Goal: Task Accomplishment & Management: Use online tool/utility

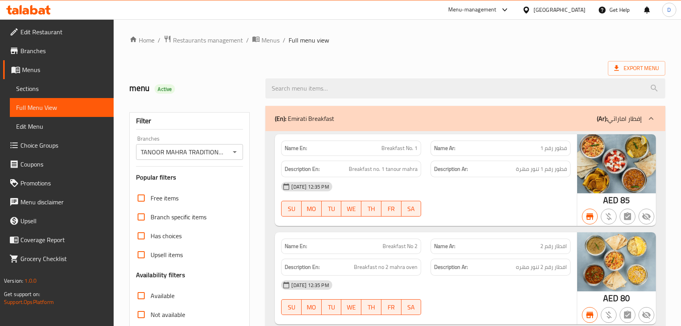
drag, startPoint x: 0, startPoint y: 0, endPoint x: 178, endPoint y: 36, distance: 181.4
click at [178, 36] on span "Restaurants management" at bounding box center [208, 39] width 70 height 9
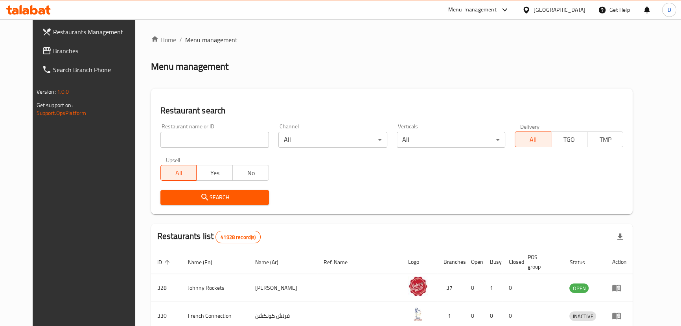
drag, startPoint x: 59, startPoint y: 51, endPoint x: 64, endPoint y: 50, distance: 5.6
click at [59, 51] on span "Branches" at bounding box center [96, 50] width 87 height 9
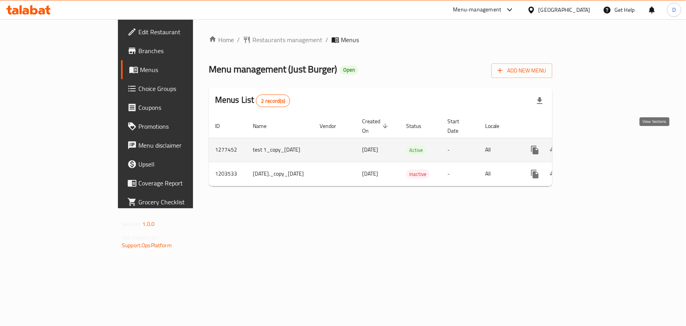
click at [597, 145] on icon "enhanced table" at bounding box center [591, 149] width 9 height 9
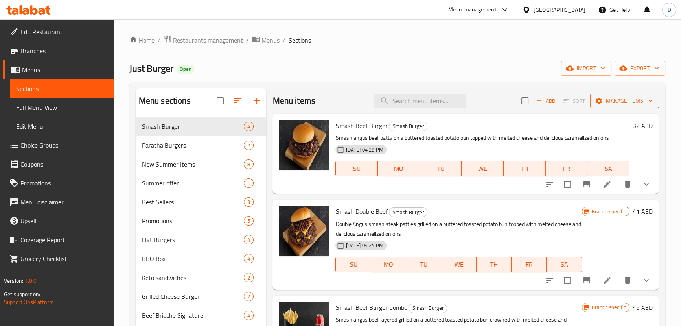
click at [633, 99] on span "Manage items" at bounding box center [625, 101] width 56 height 10
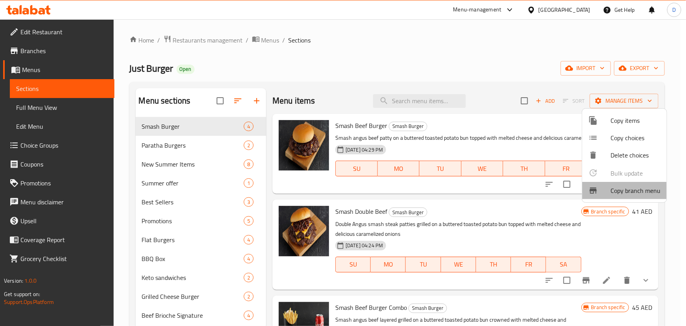
click at [617, 191] on span "Copy branch menu" at bounding box center [636, 190] width 50 height 9
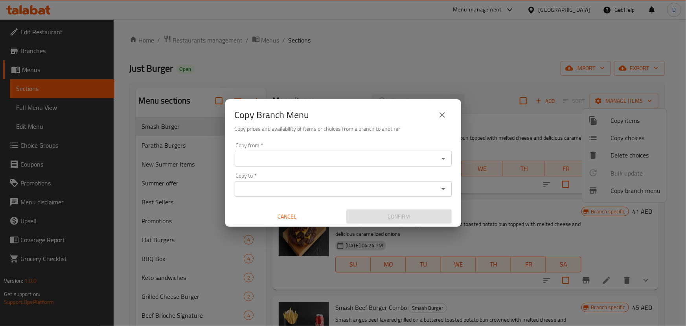
click at [333, 152] on div "Copy from *" at bounding box center [343, 159] width 217 height 16
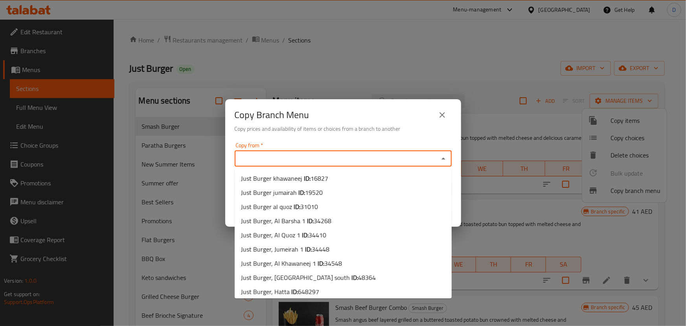
click at [330, 154] on input "Copy from   *" at bounding box center [336, 158] width 199 height 11
click at [327, 172] on li "Just Burger khawaneej ID: 16827" at bounding box center [343, 178] width 217 height 14
type input "Just Burger khawaneej"
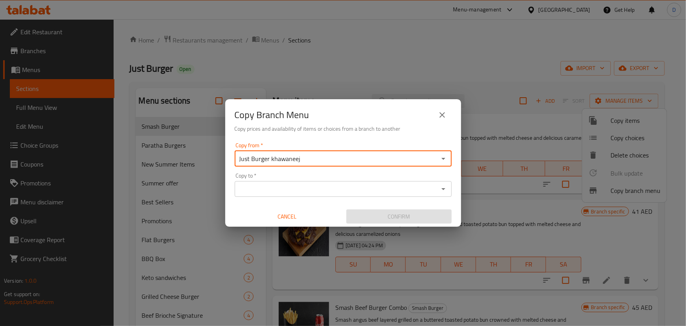
click at [320, 186] on input "Copy to   *" at bounding box center [336, 188] width 199 height 11
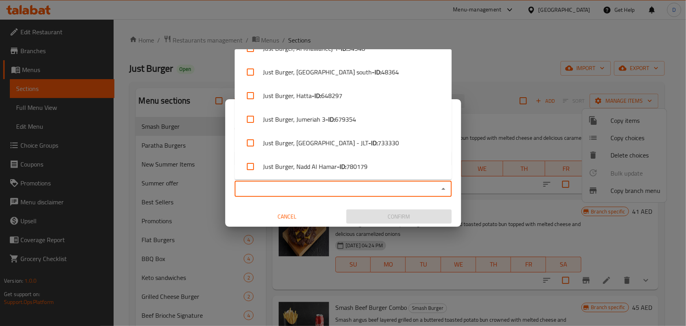
scroll to position [158, 0]
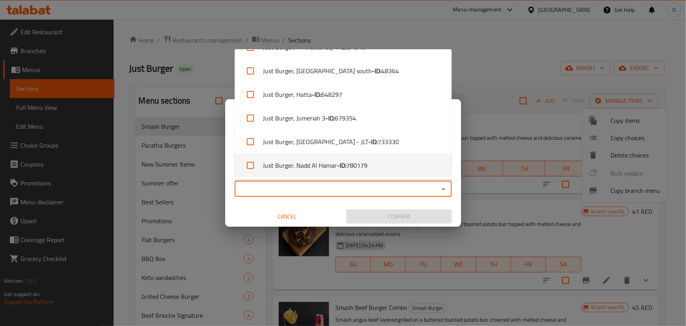
click at [338, 166] on b "- ID:" at bounding box center [341, 164] width 9 height 9
checkbox input "true"
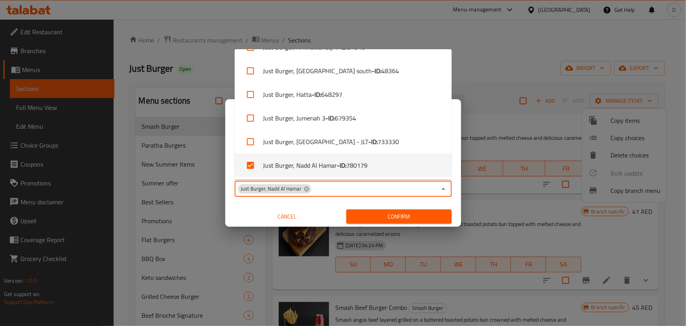
click at [374, 215] on span "Confirm" at bounding box center [399, 217] width 93 height 10
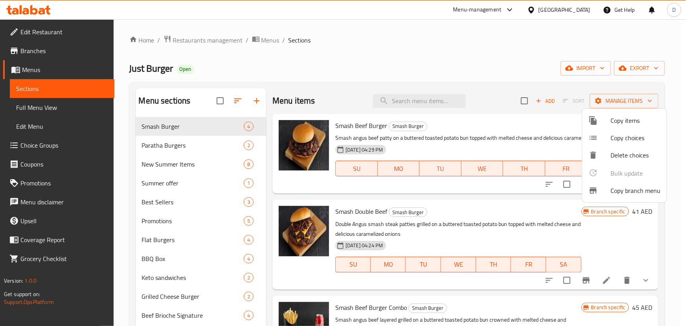
click at [624, 71] on div at bounding box center [343, 163] width 686 height 326
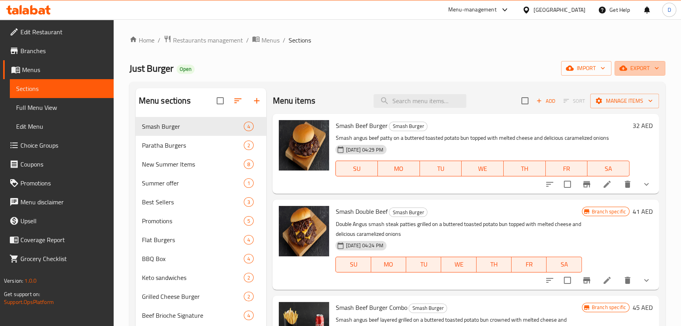
click at [624, 71] on icon "button" at bounding box center [623, 68] width 8 height 8
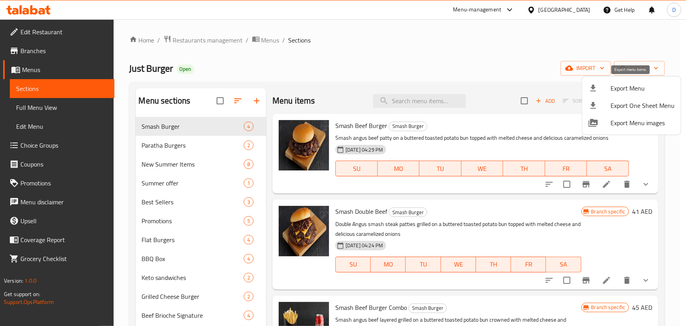
click at [624, 89] on span "Export Menu" at bounding box center [643, 87] width 64 height 9
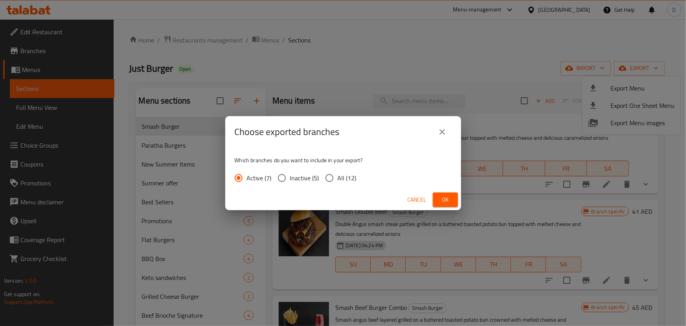
drag, startPoint x: 351, startPoint y: 177, endPoint x: 378, endPoint y: 184, distance: 27.6
click at [352, 178] on span "All (12)" at bounding box center [347, 177] width 19 height 9
click at [344, 175] on span "All (12)" at bounding box center [347, 177] width 19 height 9
click at [338, 175] on input "All (12)" at bounding box center [329, 178] width 17 height 17
radio input "true"
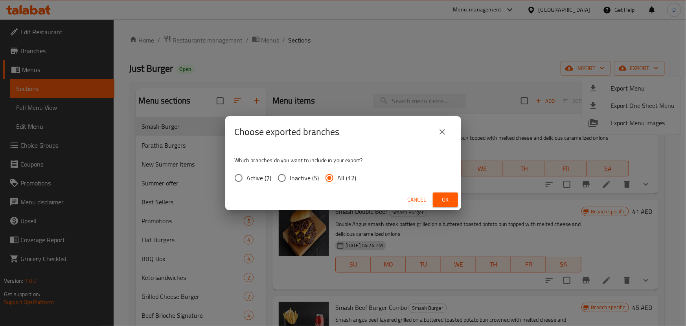
click at [437, 196] on button "Ok" at bounding box center [445, 199] width 25 height 15
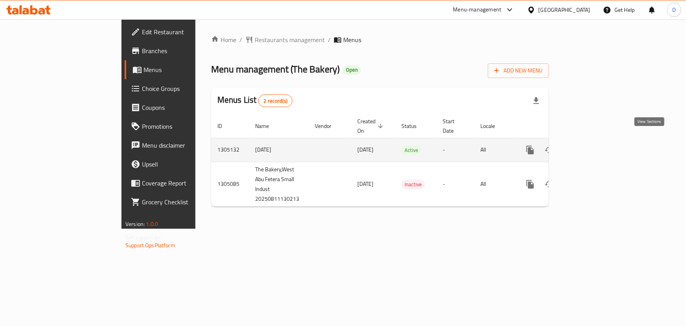
click at [592, 145] on icon "enhanced table" at bounding box center [586, 149] width 9 height 9
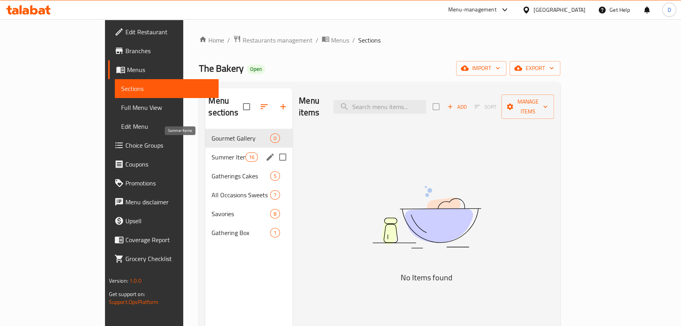
click at [212, 152] on span "Summer Items" at bounding box center [228, 156] width 33 height 9
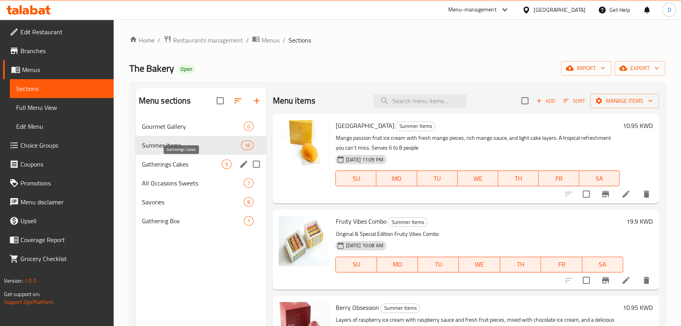
click at [170, 160] on span "Gatherings Cakes" at bounding box center [182, 163] width 80 height 9
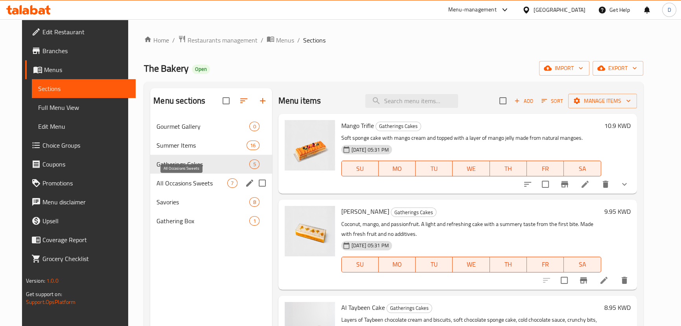
click at [173, 187] on span "All Occasions Sweets" at bounding box center [192, 182] width 71 height 9
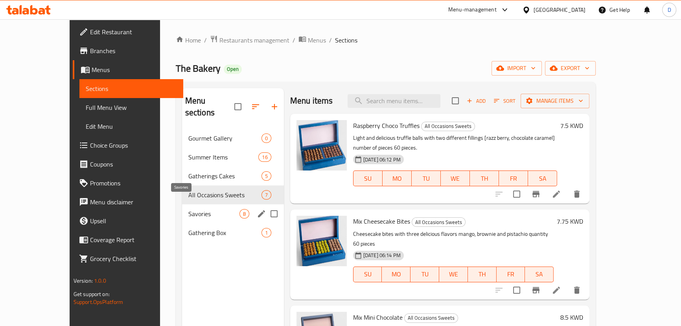
click at [188, 209] on span "Savories" at bounding box center [213, 213] width 51 height 9
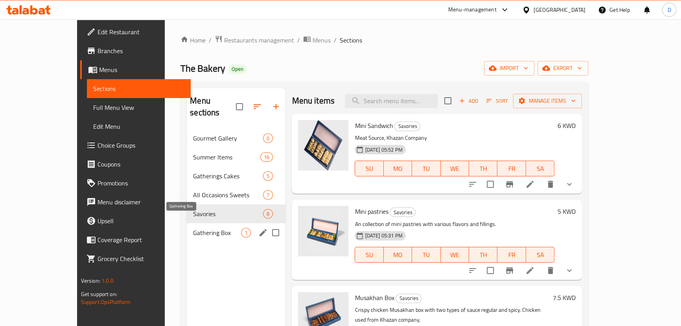
click at [193, 228] on span "Gathering Box" at bounding box center [217, 232] width 48 height 9
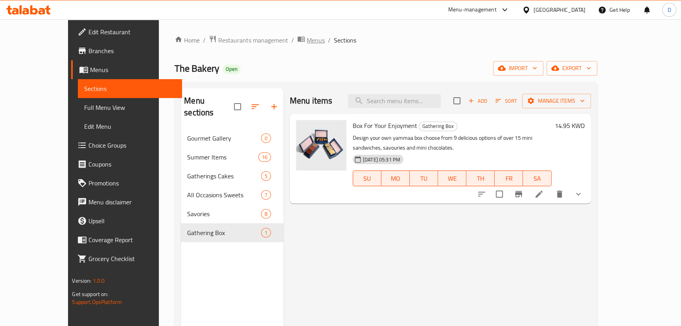
click at [307, 43] on span "Menus" at bounding box center [316, 39] width 18 height 9
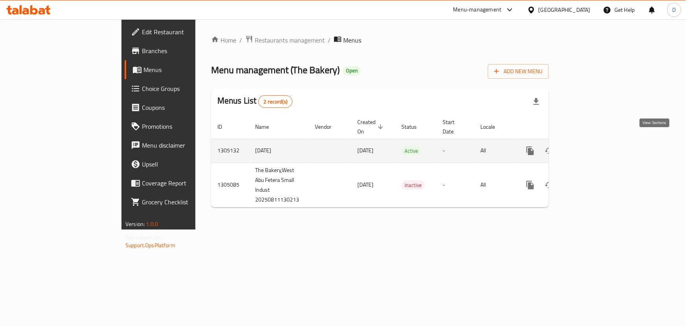
click at [592, 146] on icon "enhanced table" at bounding box center [586, 150] width 9 height 9
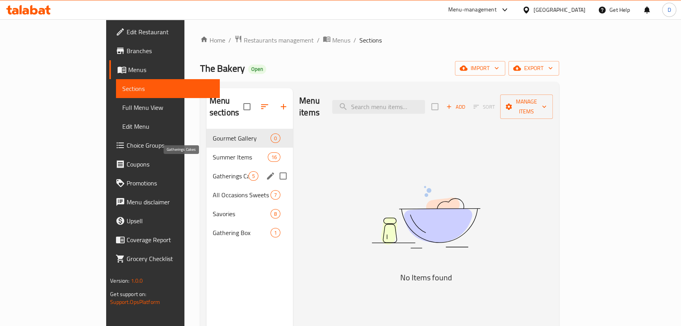
click at [213, 171] on span "Gatherings Cakes" at bounding box center [231, 175] width 36 height 9
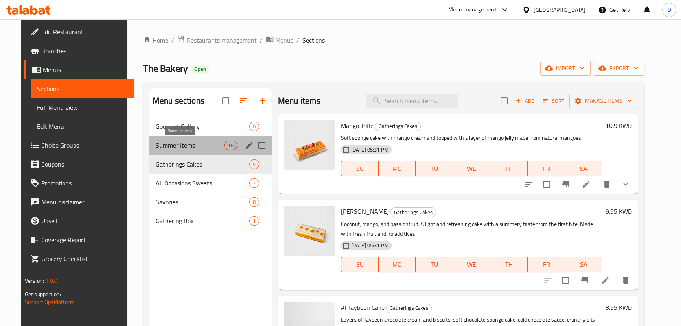
click at [164, 149] on span "Summer Items" at bounding box center [190, 144] width 69 height 9
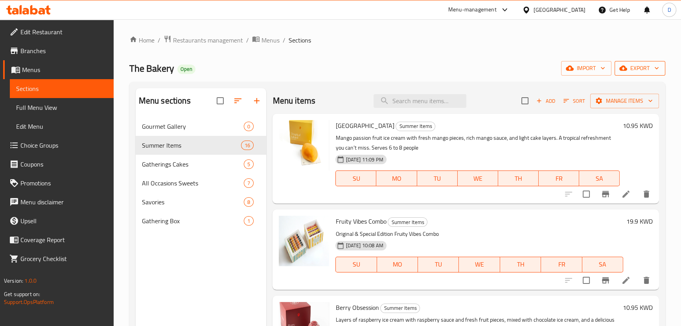
click at [631, 70] on span "export" at bounding box center [640, 68] width 38 height 10
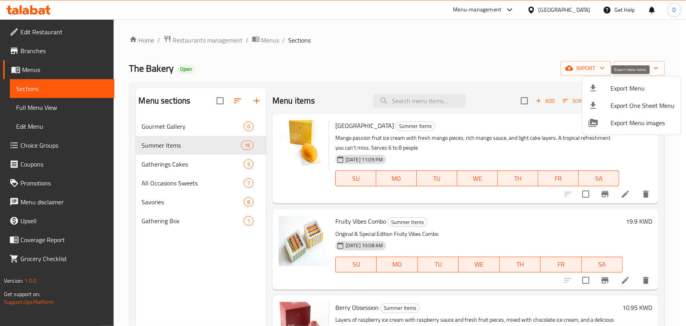
click at [637, 86] on span "Export Menu" at bounding box center [643, 87] width 64 height 9
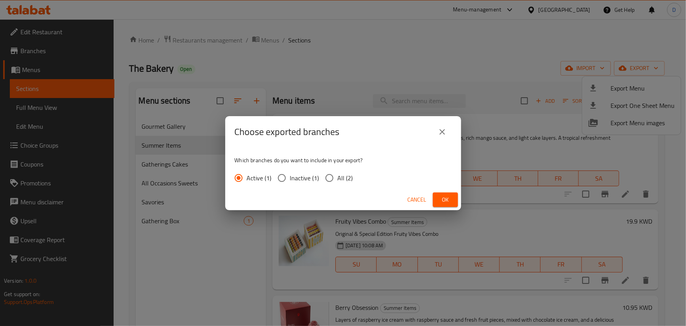
click at [347, 176] on span "All (2)" at bounding box center [345, 177] width 15 height 9
click at [338, 176] on input "All (2)" at bounding box center [329, 178] width 17 height 17
radio input "true"
click at [434, 195] on button "Ok" at bounding box center [445, 199] width 25 height 15
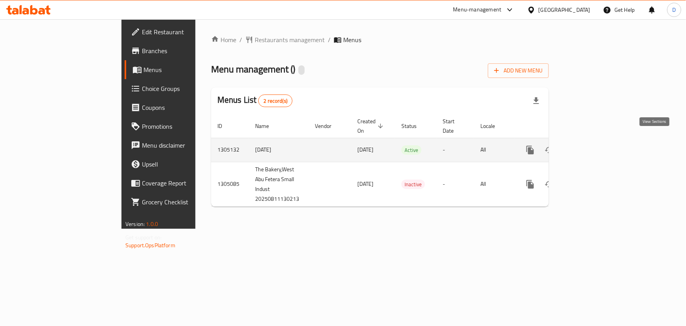
click at [592, 145] on icon "enhanced table" at bounding box center [586, 149] width 9 height 9
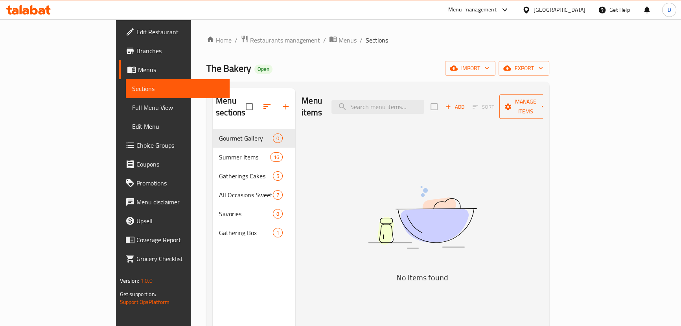
click at [546, 101] on span "Manage items" at bounding box center [526, 107] width 40 height 20
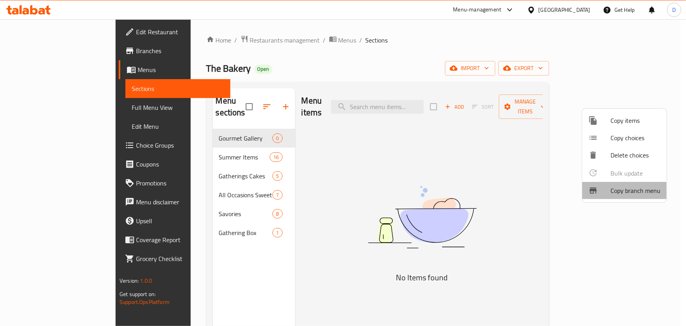
click at [629, 191] on span "Copy branch menu" at bounding box center [636, 190] width 50 height 9
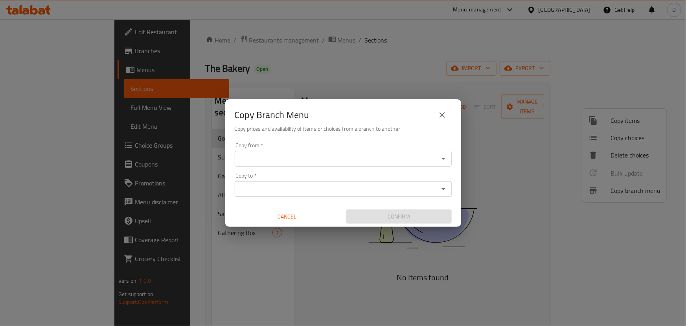
click at [393, 159] on input "Copy from   *" at bounding box center [336, 158] width 199 height 11
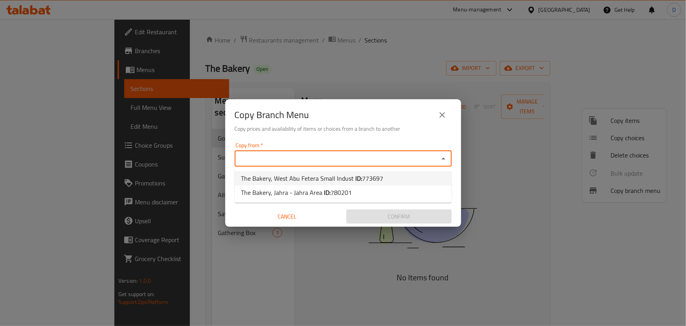
click at [387, 172] on li "The Bakery, West Abu Fetera Small Indust ID: 773697" at bounding box center [343, 178] width 217 height 14
type input "The Bakery, West Abu Fetera Small Indust"
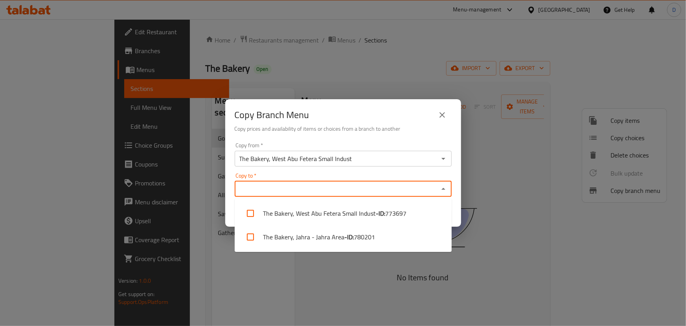
click at [334, 186] on input "Copy to   *" at bounding box center [336, 188] width 199 height 11
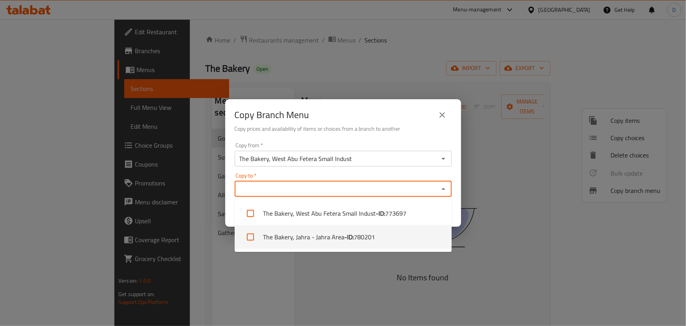
click at [339, 239] on li "The Bakery, Jahra - Jahra Area - ID: 780201" at bounding box center [343, 237] width 217 height 24
checkbox input "true"
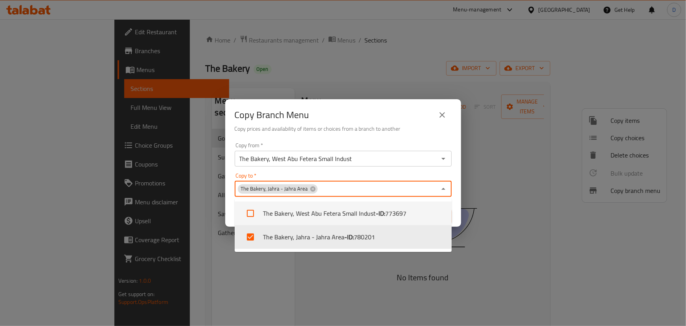
click at [395, 108] on div "Copy Branch Menu" at bounding box center [343, 114] width 217 height 19
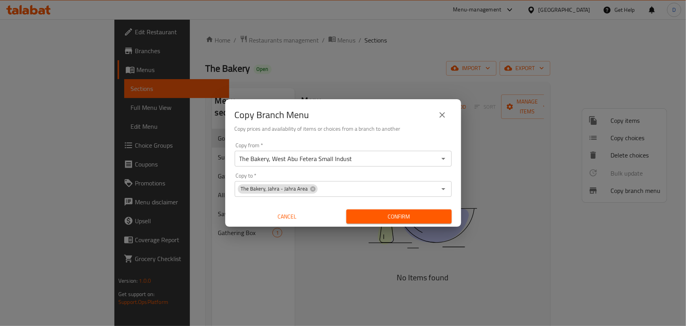
click at [408, 212] on span "Confirm" at bounding box center [399, 217] width 93 height 10
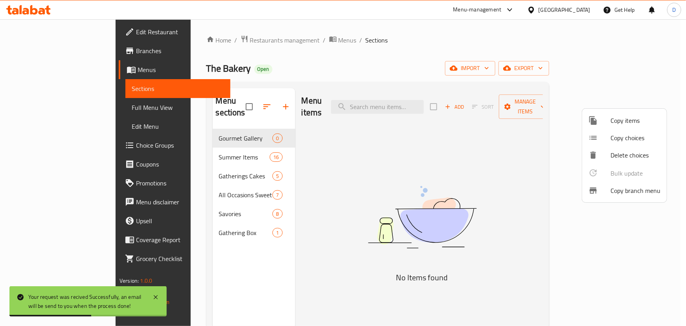
click at [275, 39] on div at bounding box center [343, 163] width 686 height 326
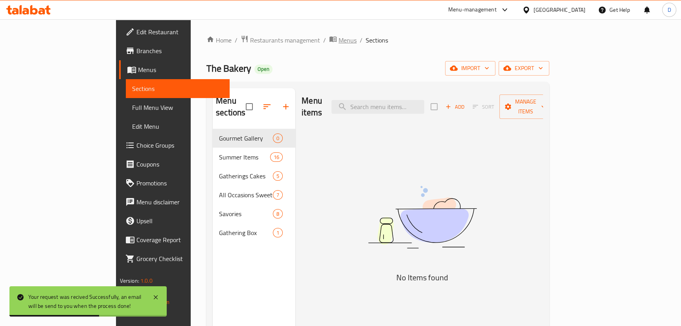
click at [339, 39] on span "Menus" at bounding box center [348, 39] width 18 height 9
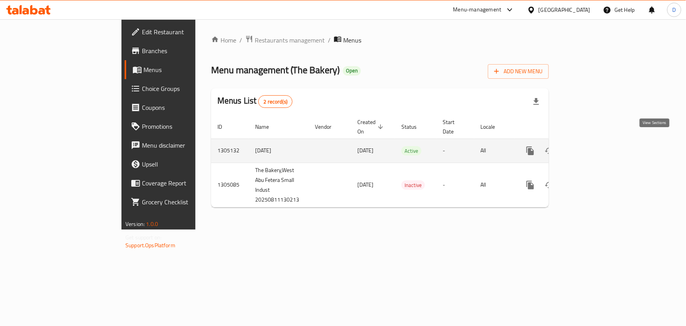
click at [591, 147] on icon "enhanced table" at bounding box center [587, 150] width 7 height 7
